Goal: Task Accomplishment & Management: Manage account settings

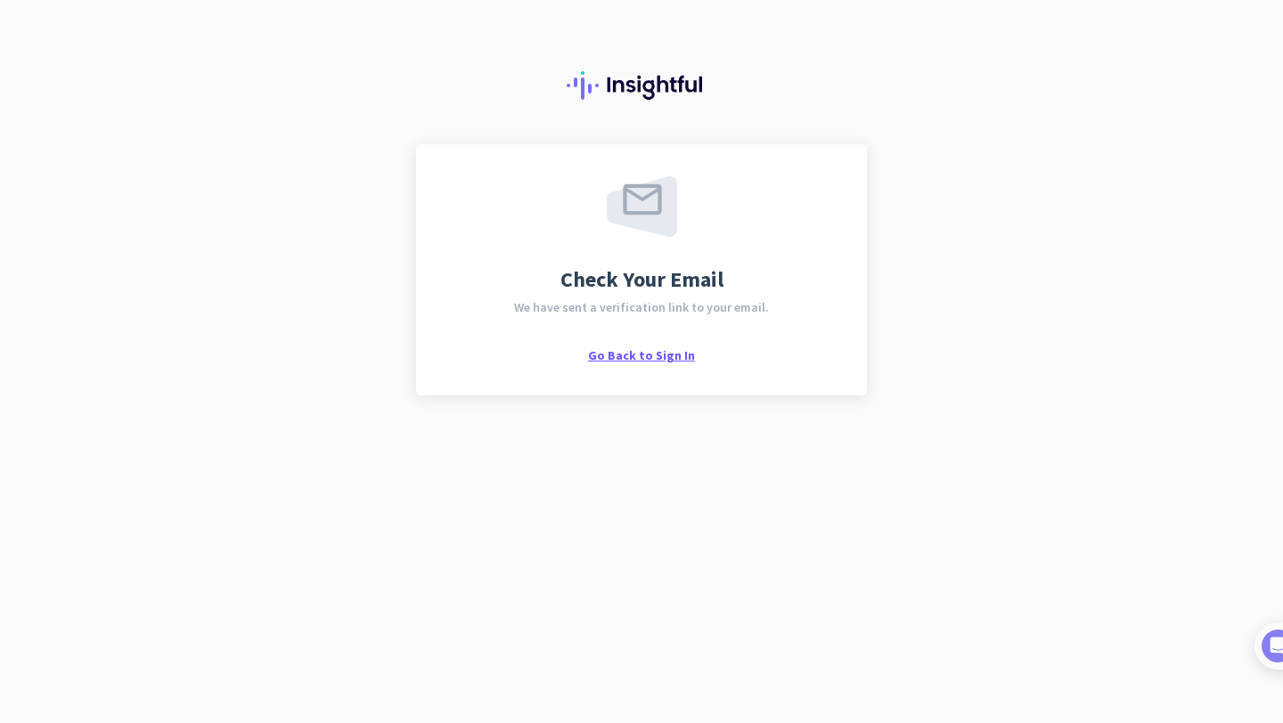
click at [643, 361] on span "Go Back to Sign In" at bounding box center [641, 355] width 107 height 16
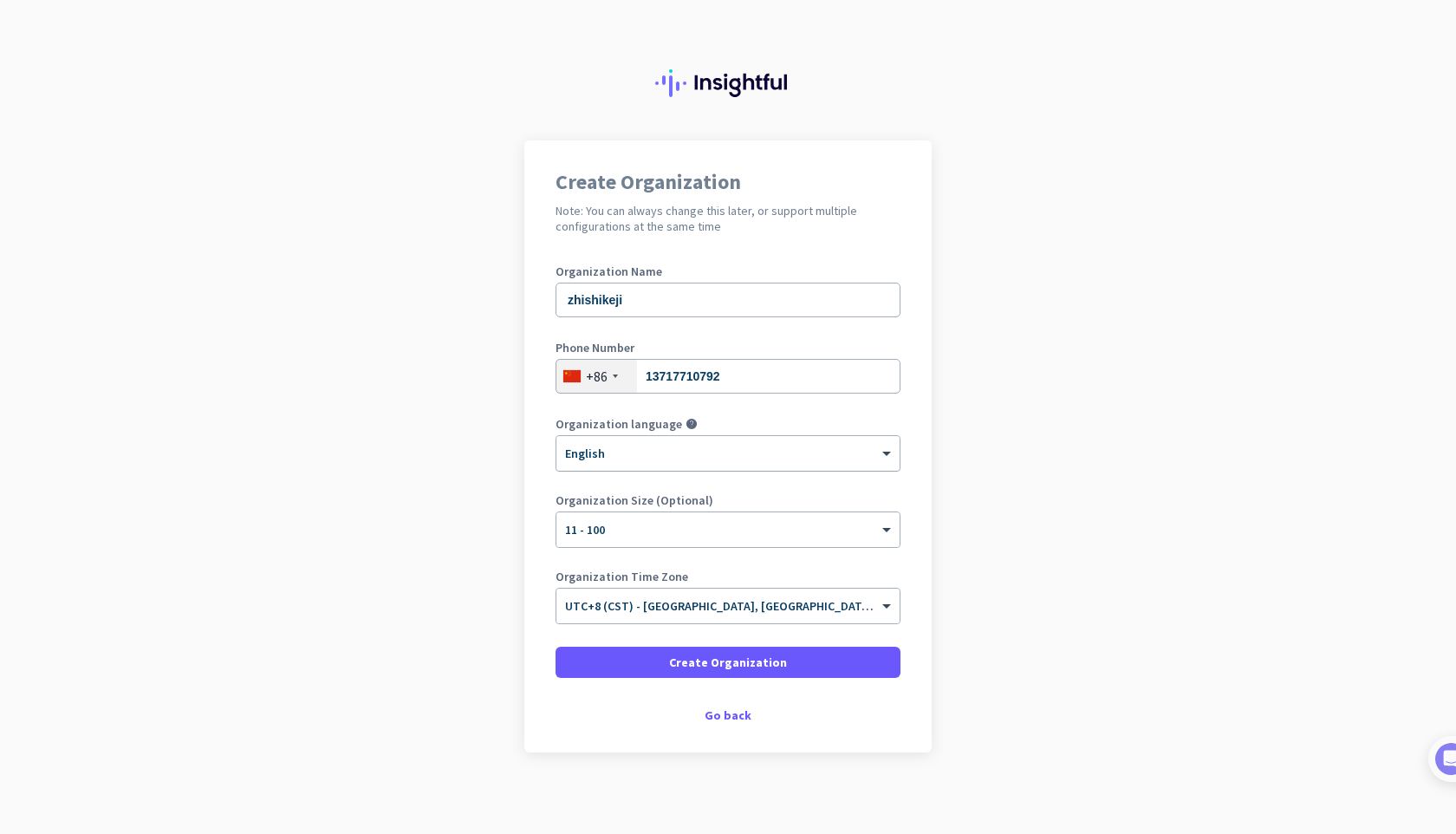
click at [664, 454] on div at bounding box center [728, 448] width 343 height 15
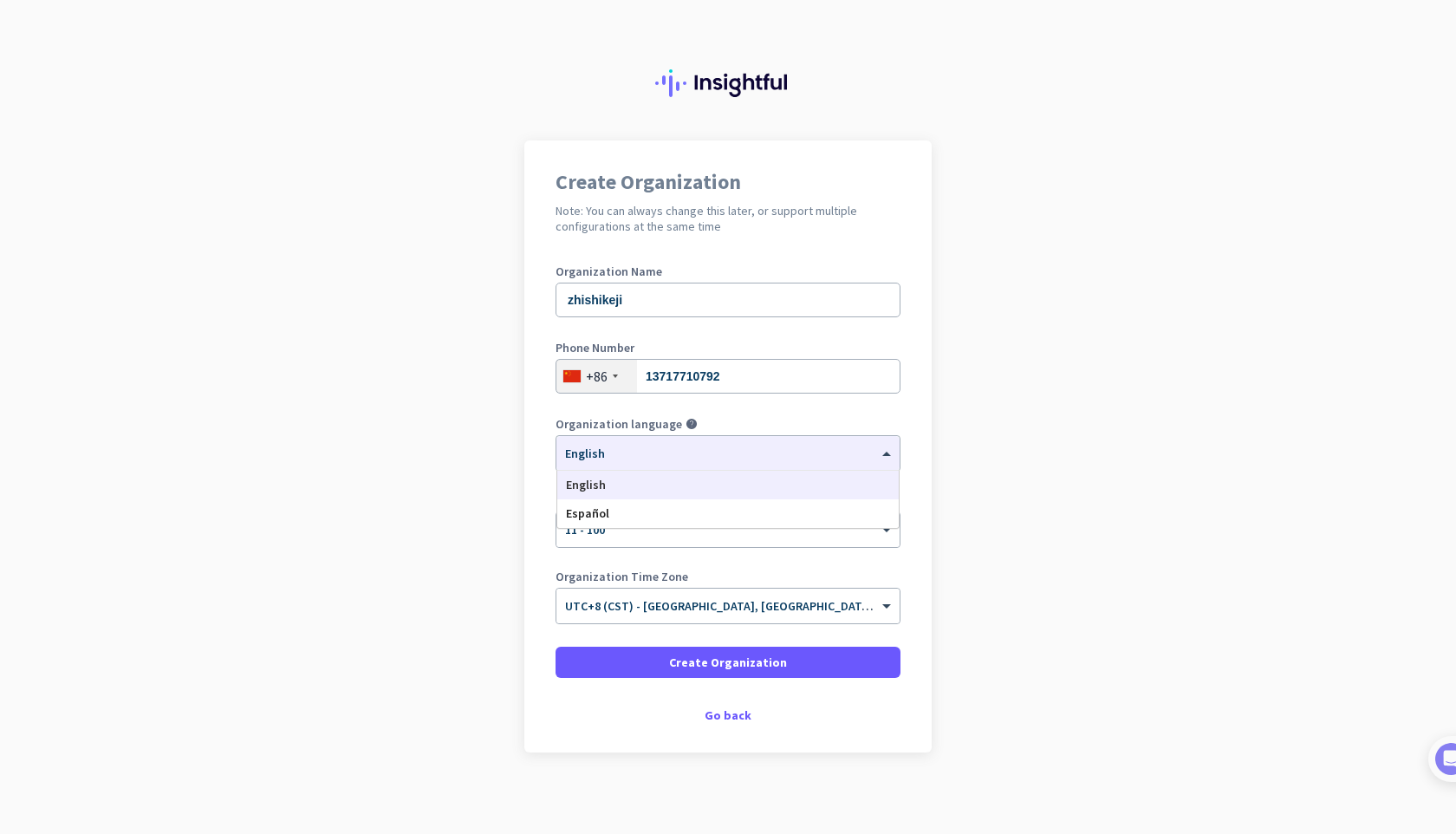
click at [479, 480] on app-onboarding-organization "Create Organization Note: You can always change this later, or support multiple…" at bounding box center [728, 490] width 1456 height 699
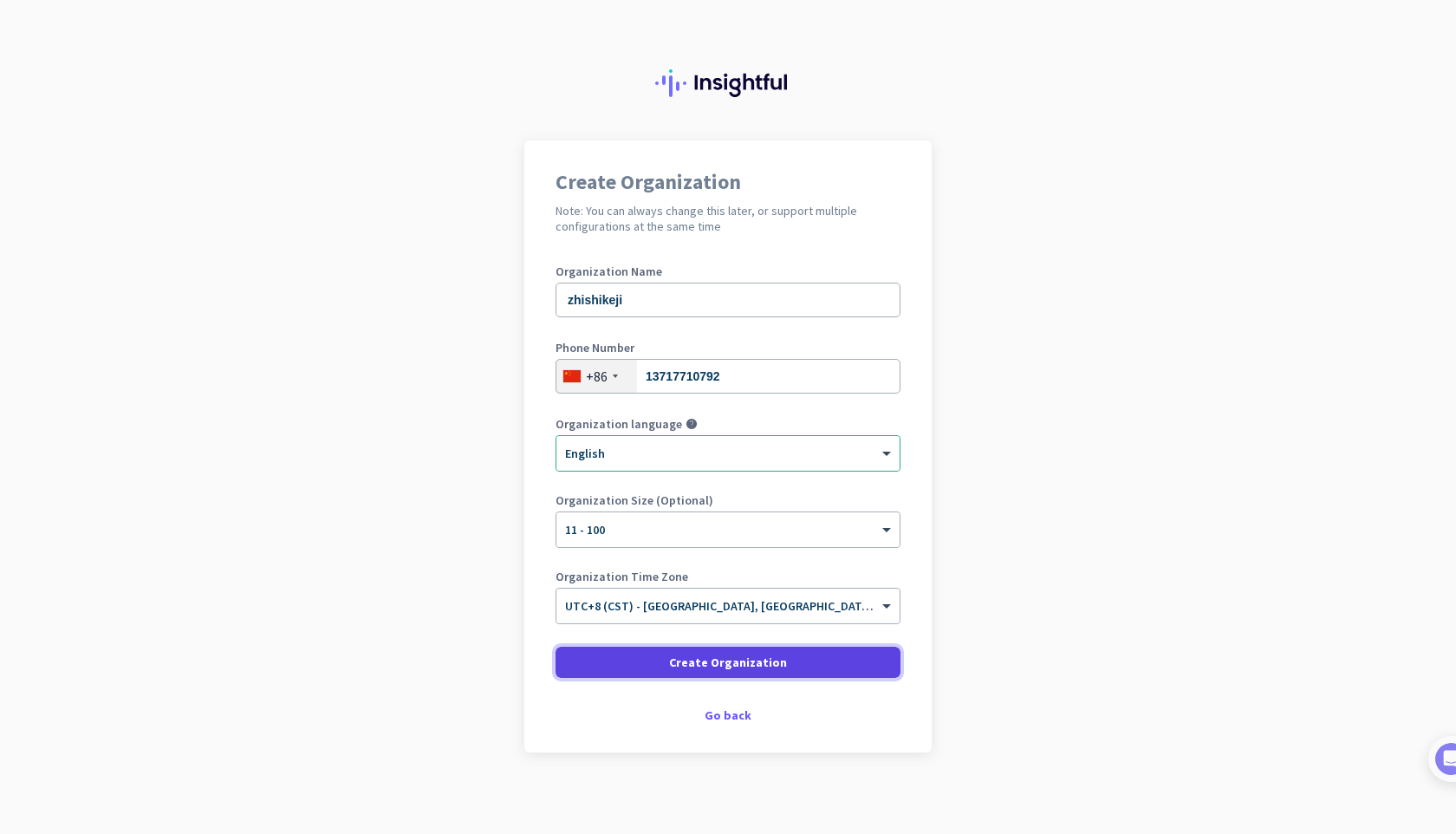
click at [696, 663] on span "Create Organization" at bounding box center [728, 663] width 118 height 18
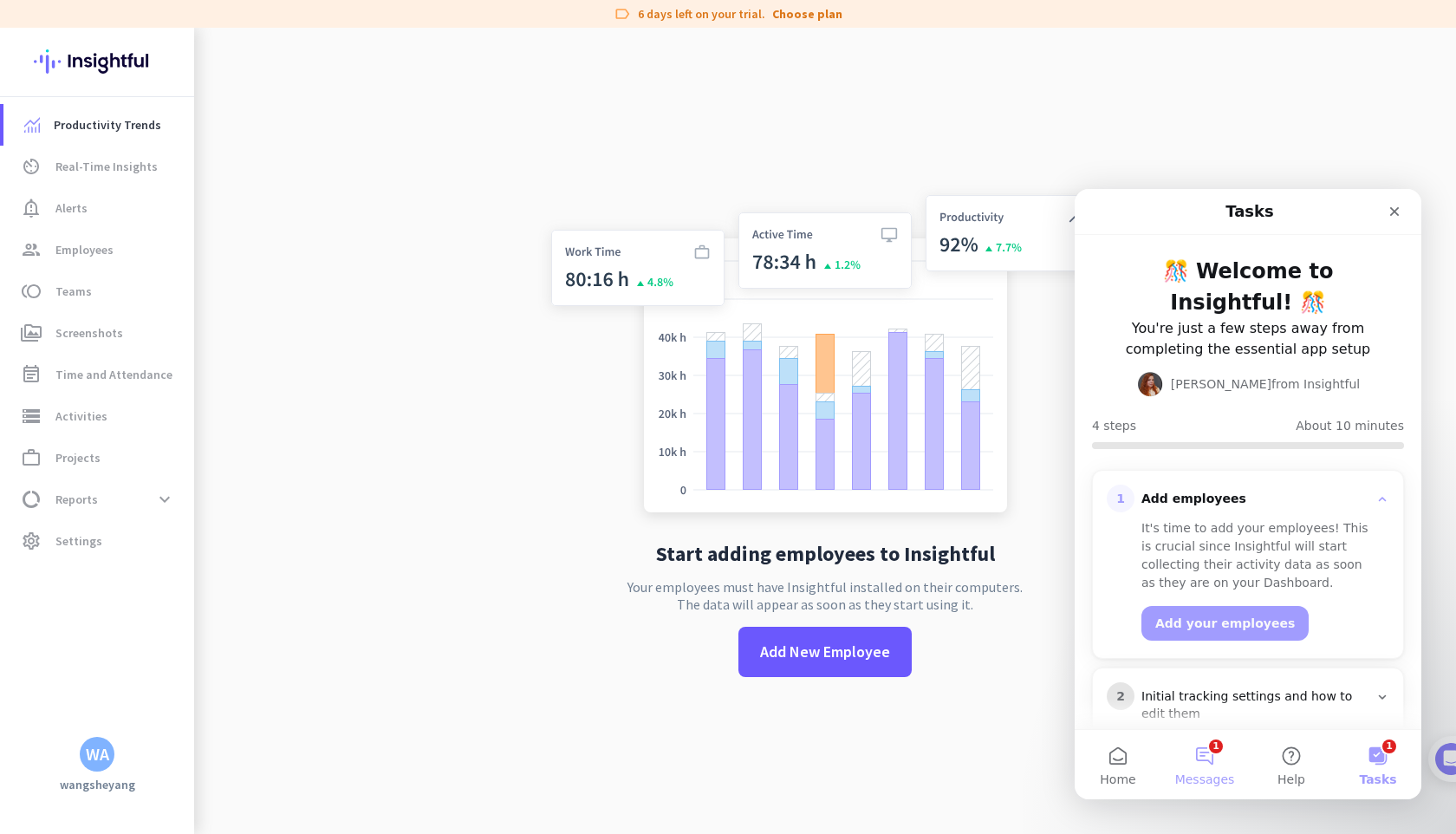
click at [1218, 766] on button "1 Messages" at bounding box center [1204, 764] width 87 height 69
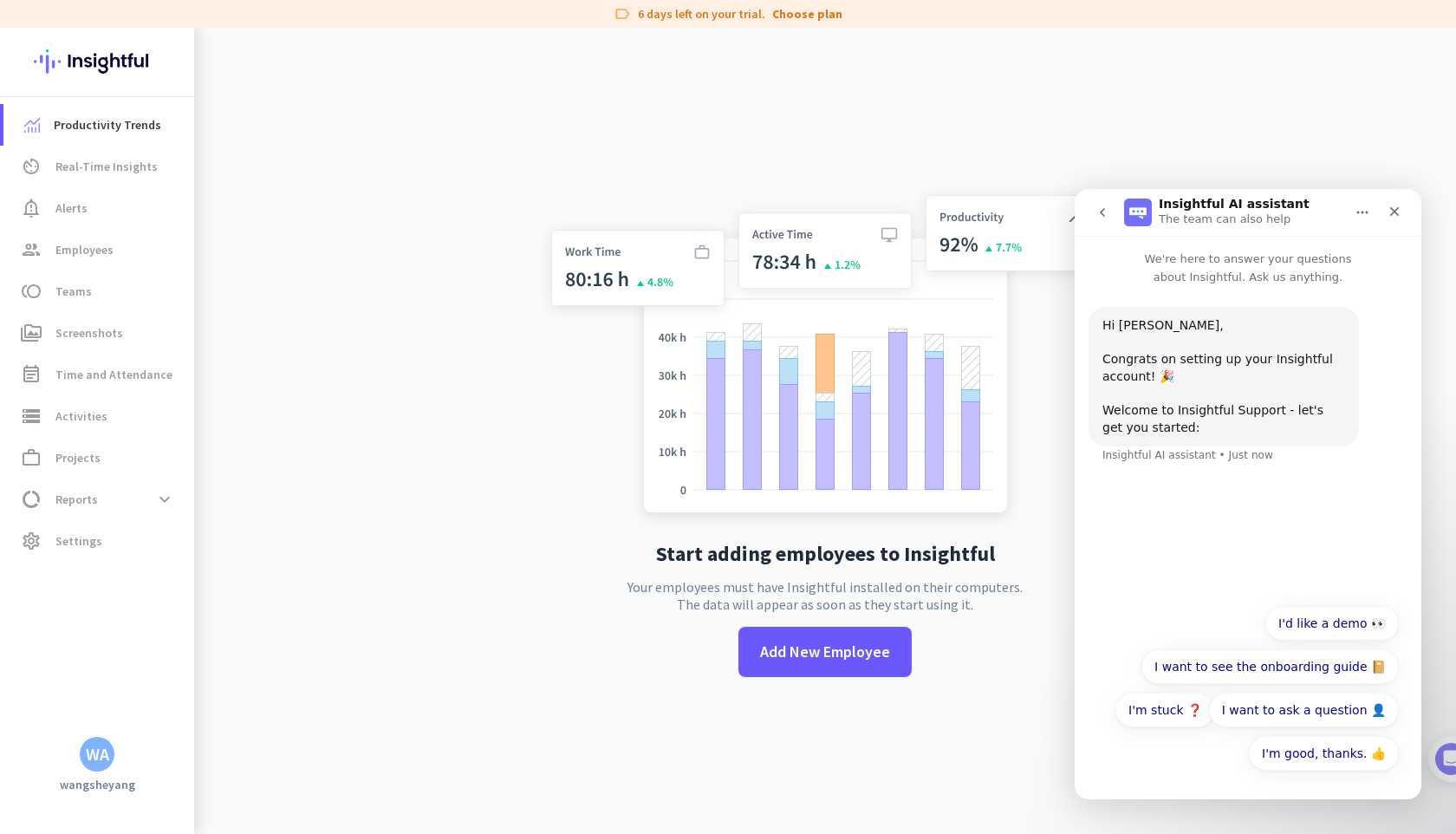
click at [412, 349] on app-no-employees "Start adding employees to Insightful Your employees must have Insightful instal…" at bounding box center [825, 445] width 1261 height 834
click at [1400, 210] on icon "Close" at bounding box center [1394, 211] width 14 height 14
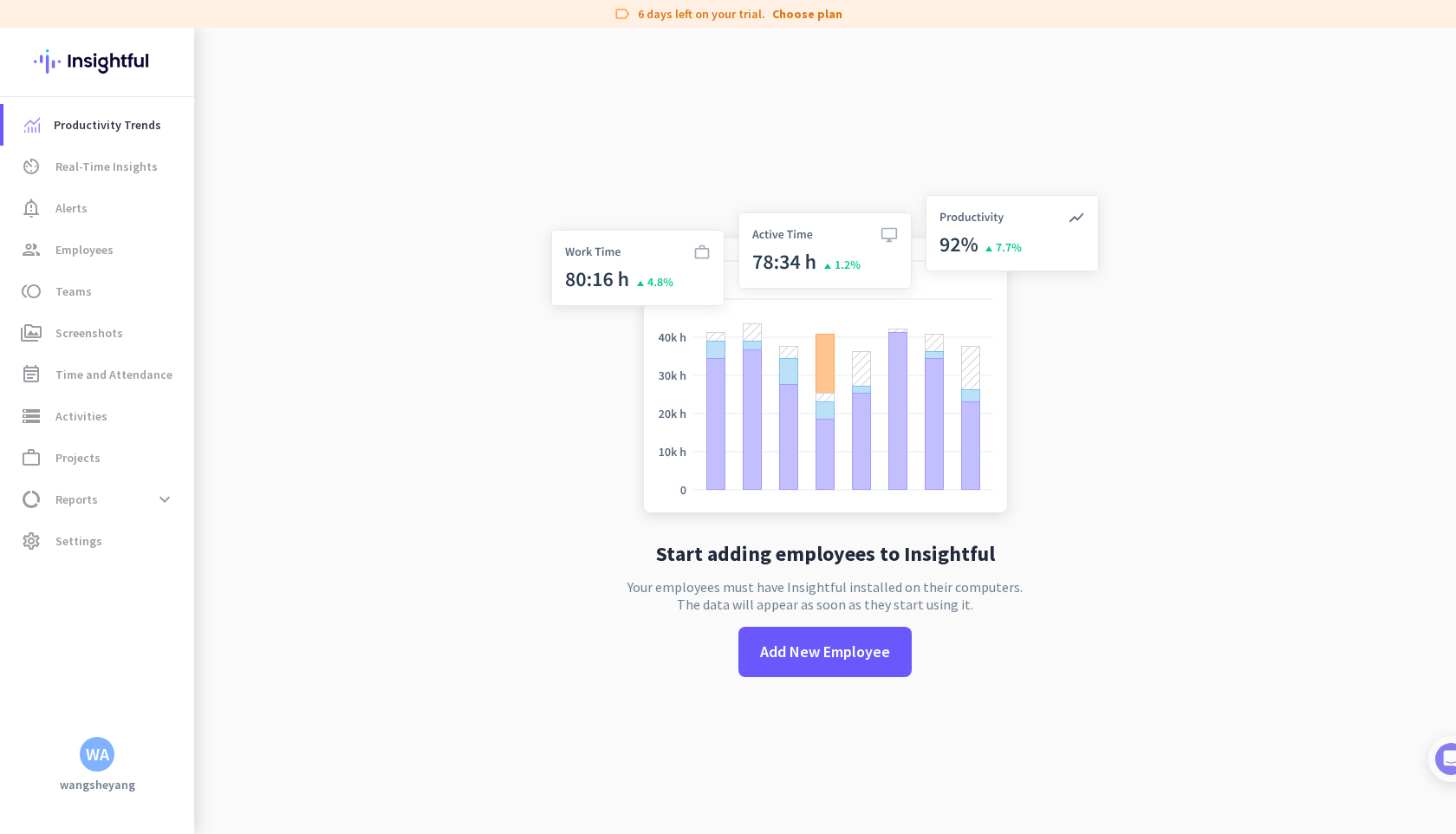
click at [807, 679] on div "Start adding employees to Insightful Your employees must have Insightful instal…" at bounding box center [825, 445] width 574 height 834
click at [804, 665] on span at bounding box center [825, 651] width 173 height 42
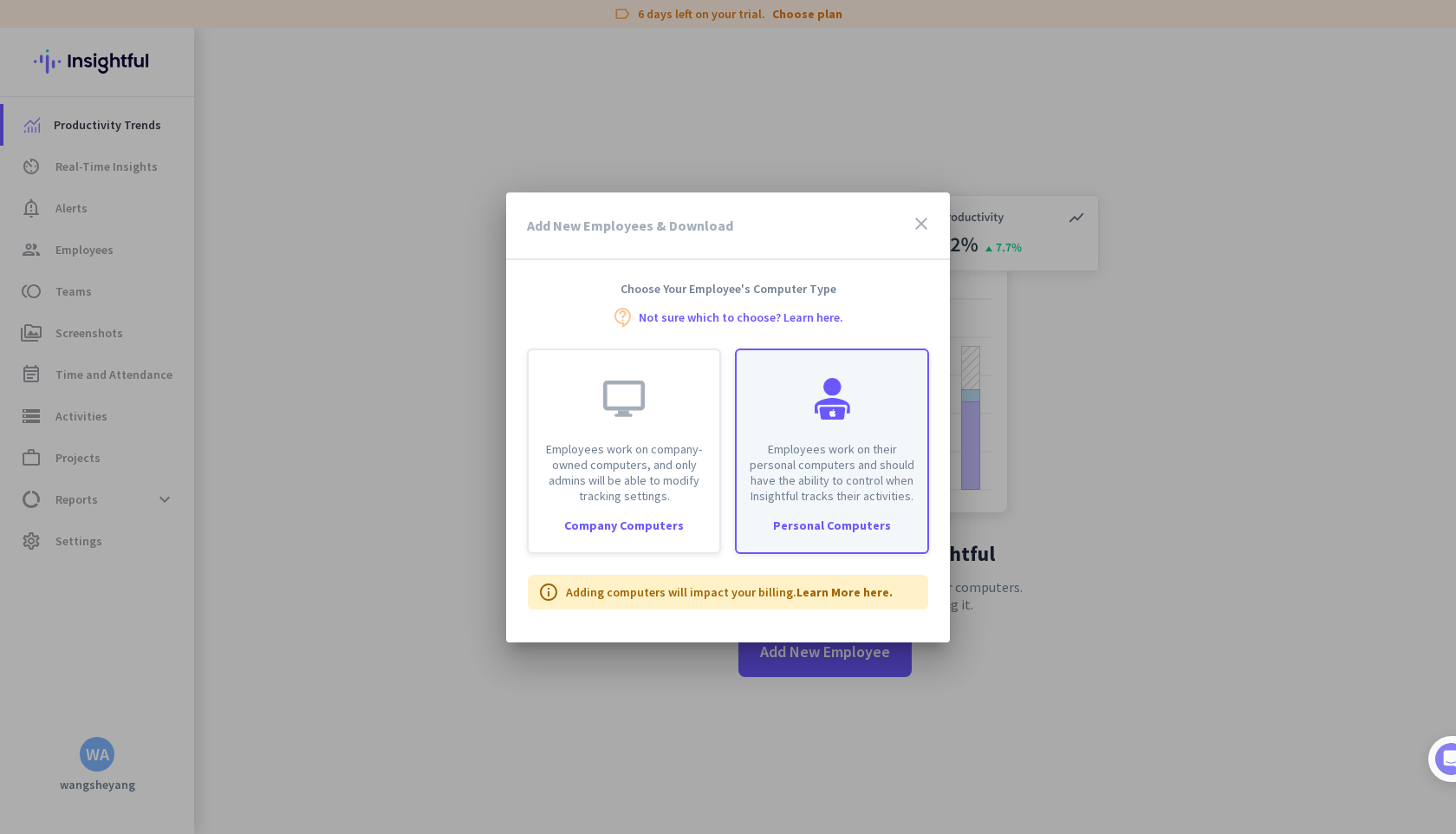
click at [887, 419] on div "Employees work on their personal computers and should have the ability to contr…" at bounding box center [832, 427] width 191 height 154
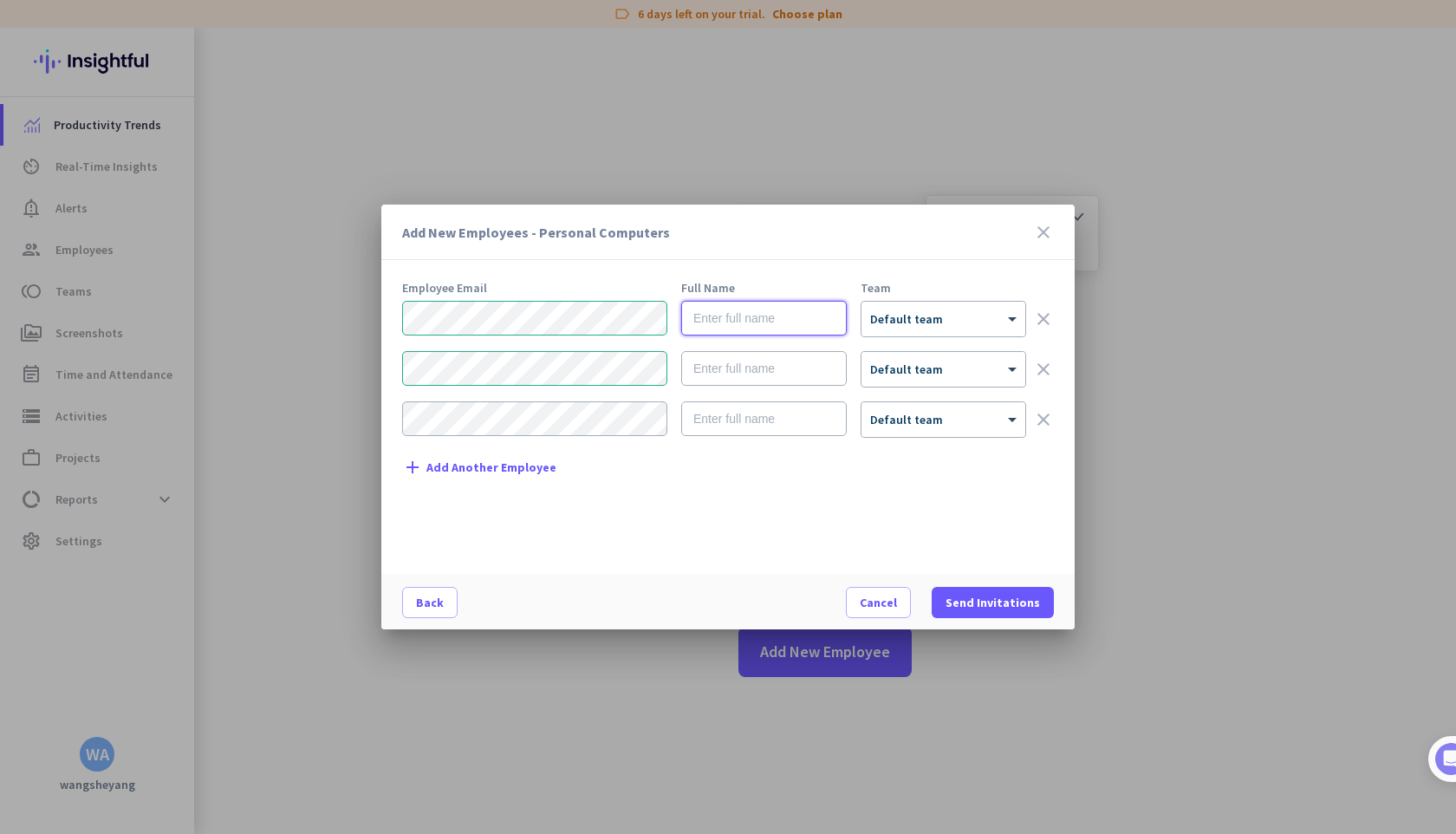
click at [764, 326] on input "text" at bounding box center [764, 318] width 165 height 35
type input "wangsheyang"
click at [765, 374] on input "text" at bounding box center [764, 369] width 165 height 35
type input "u"
type input "huangxinkai"
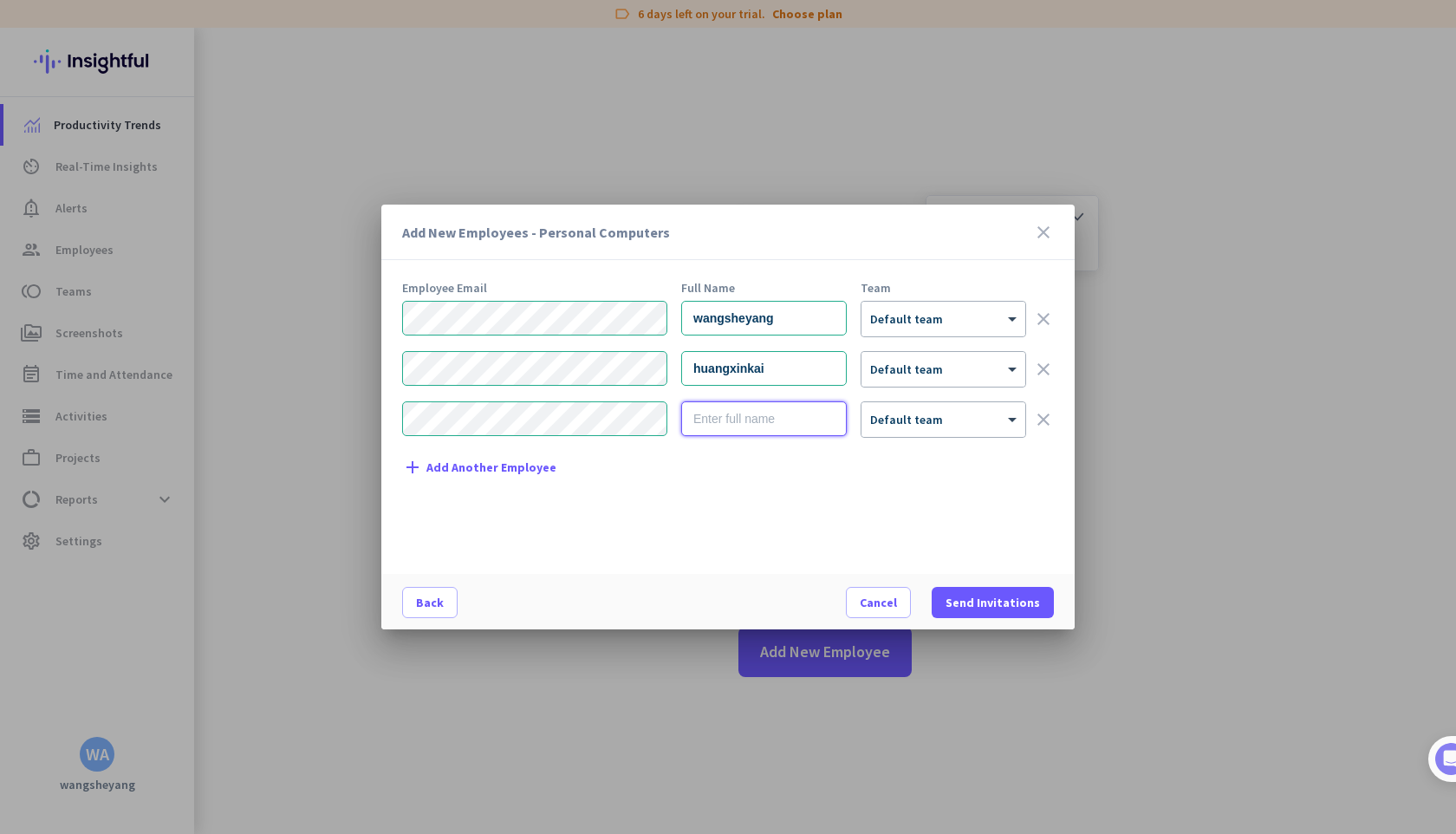
click at [757, 417] on input "text" at bounding box center [764, 418] width 165 height 35
type input "likuanye"
click at [934, 313] on div at bounding box center [942, 312] width 163 height 15
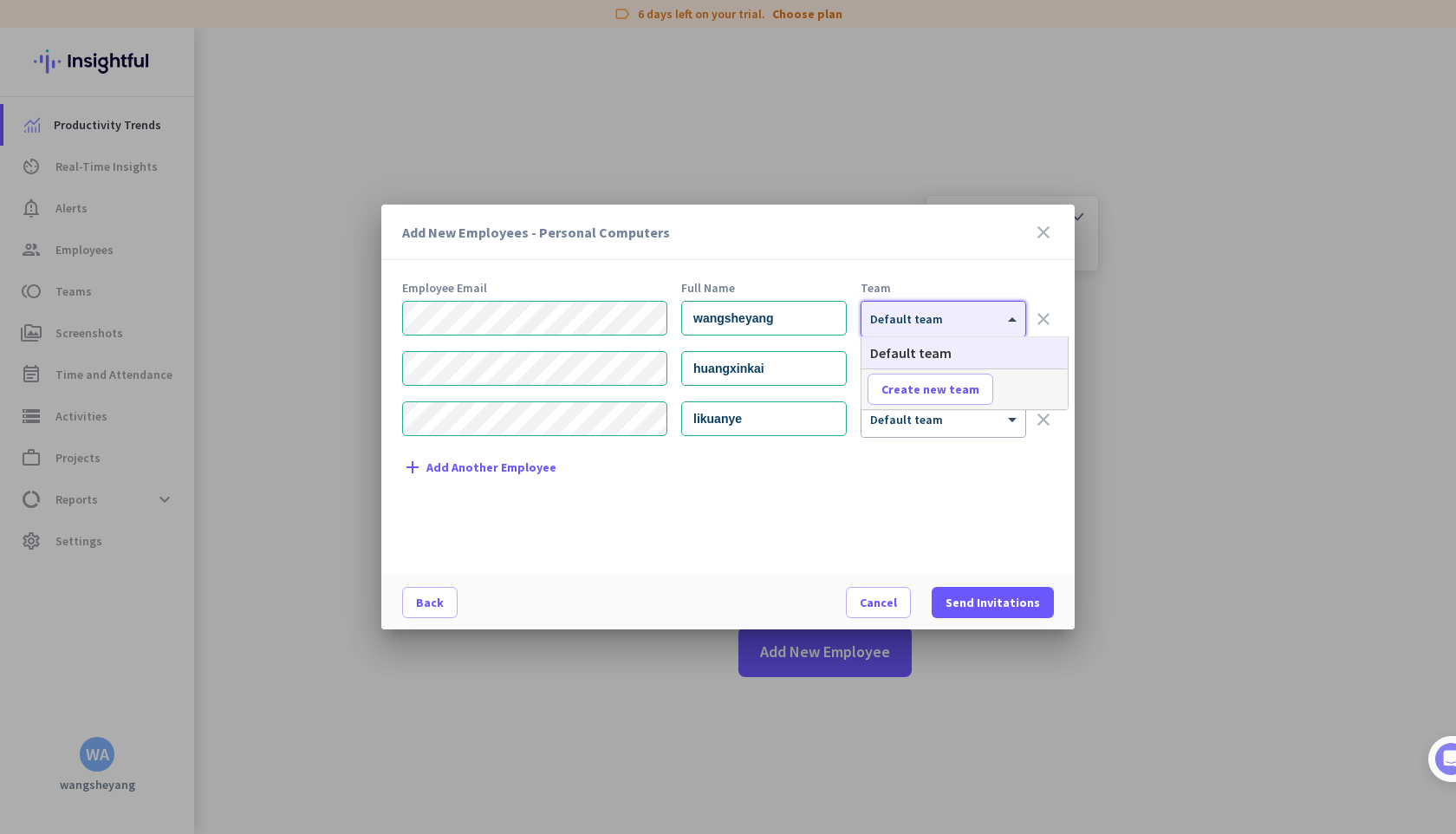
click at [856, 475] on div "Employee Email Full Name Team wangsheyang × Default team clear huangxinkai × De…" at bounding box center [734, 419] width 665 height 274
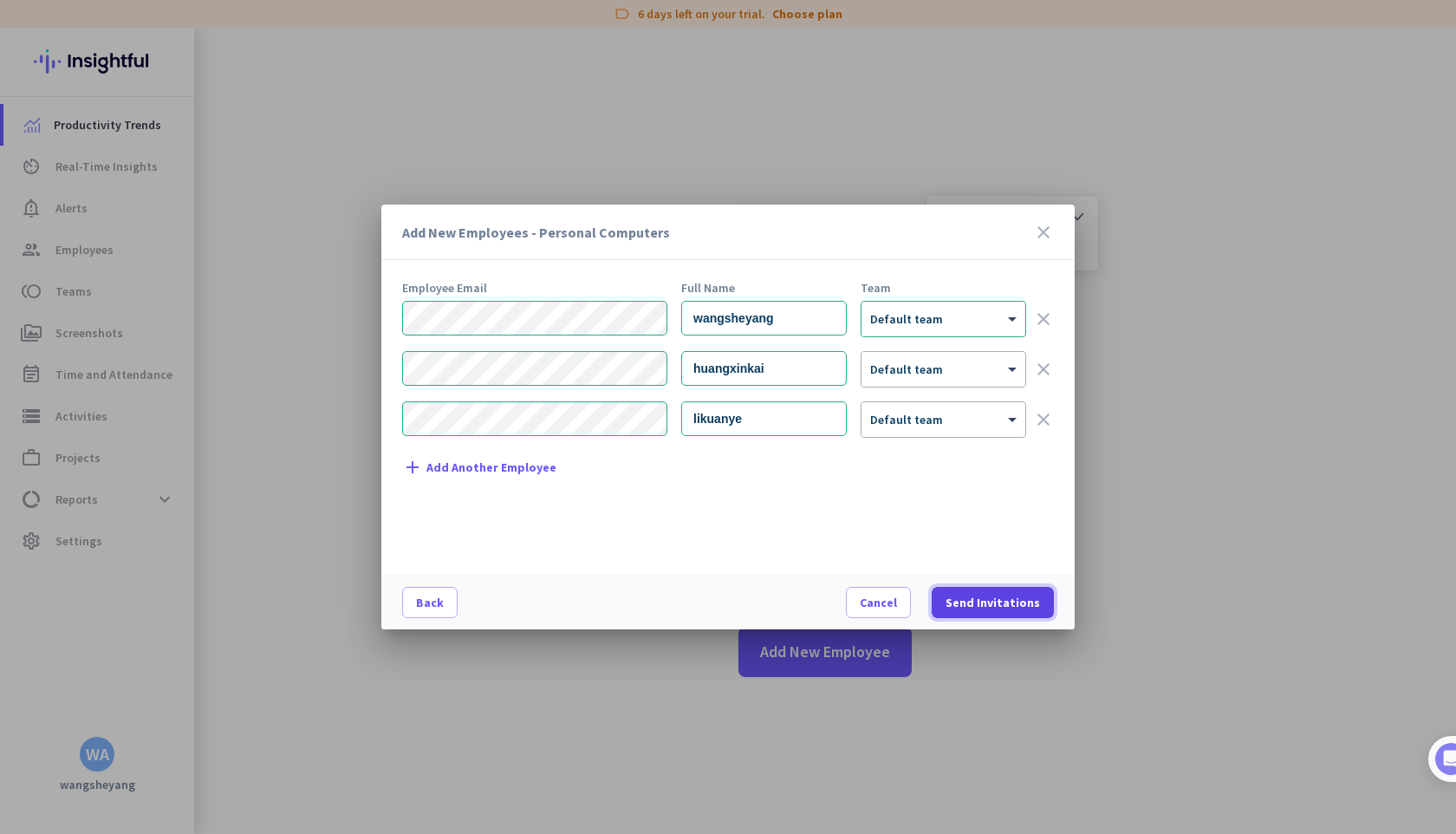
click at [979, 604] on span "Send Invitations" at bounding box center [992, 602] width 94 height 18
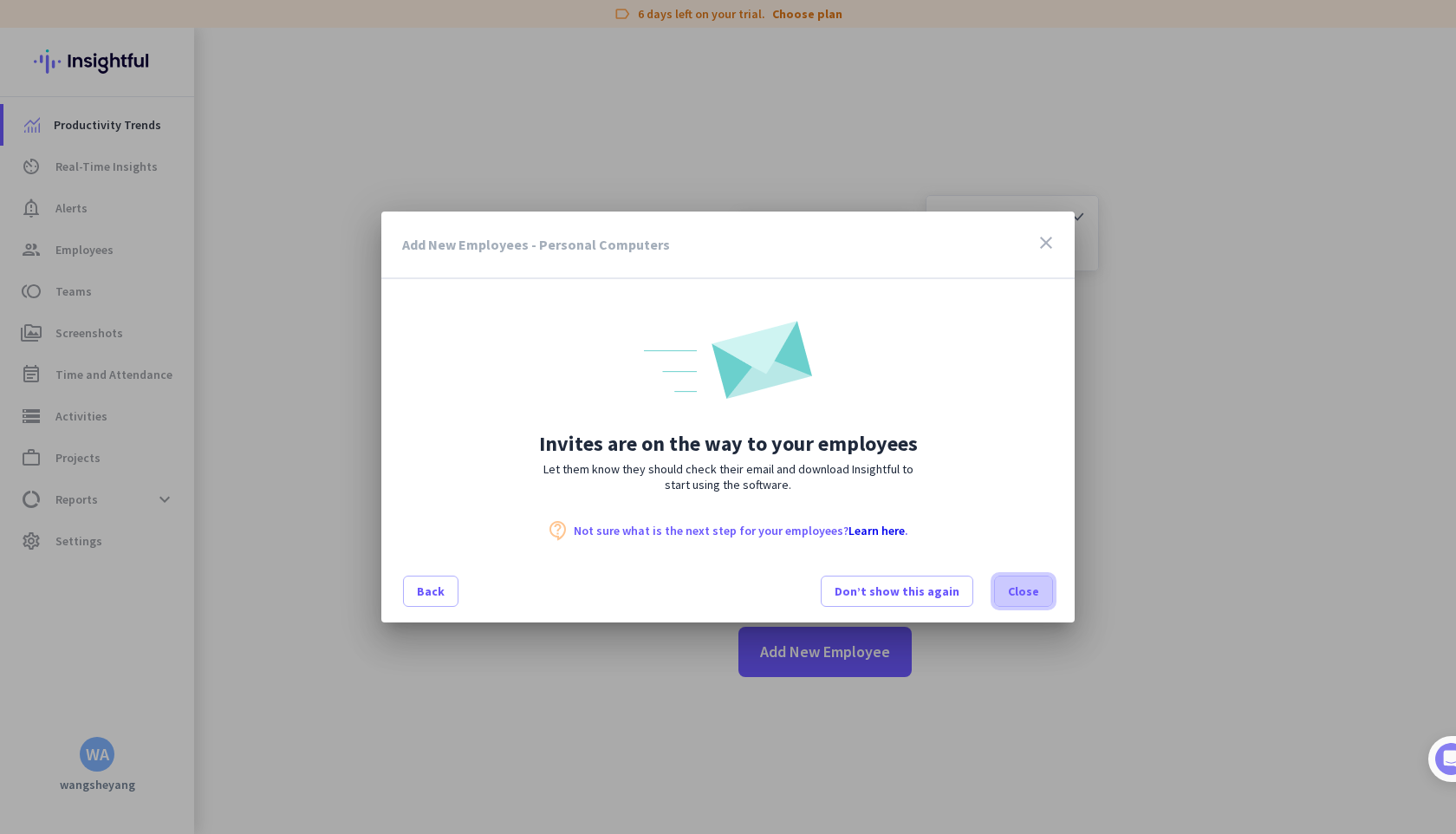
click at [1023, 591] on span "Close" at bounding box center [1023, 592] width 31 height 18
